Goal: Task Accomplishment & Management: Use online tool/utility

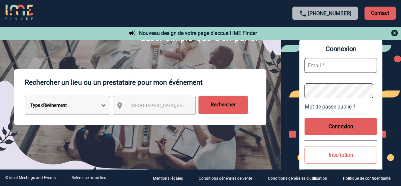
scroll to position [66, 0]
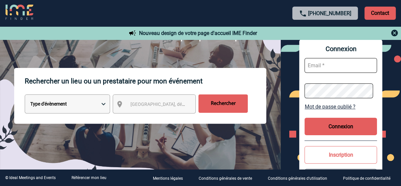
click at [103, 103] on select "Type d'évènement Séminaire avec nuitée Réunion Repas de groupe Team Building & …" at bounding box center [67, 103] width 85 height 19
select select "4"
click at [25, 95] on select "Type d'évènement Séminaire avec nuitée Réunion Repas de groupe Team Building & …" at bounding box center [67, 103] width 85 height 19
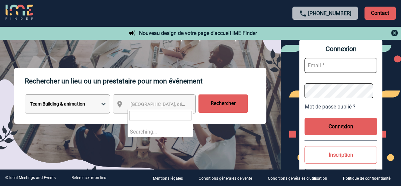
click at [128, 104] on span "[GEOGRAPHIC_DATA], département, région..." at bounding box center [161, 104] width 66 height 9
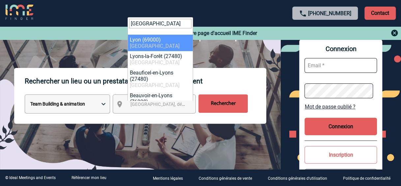
type input "[GEOGRAPHIC_DATA]"
select select "36544"
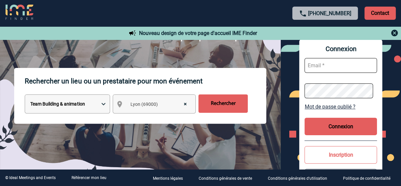
click at [218, 104] on input "Rechercher" at bounding box center [222, 103] width 49 height 18
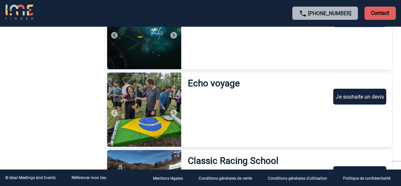
scroll to position [1114, 0]
